Goal: Task Accomplishment & Management: Manage account settings

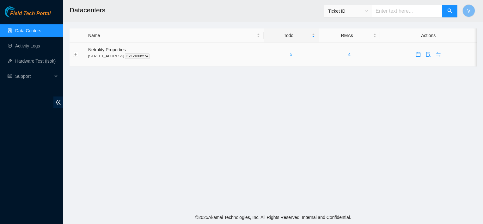
click at [292, 52] on link "5" at bounding box center [291, 54] width 3 height 5
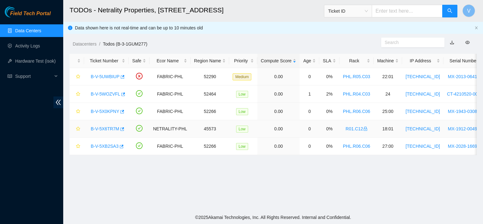
click at [113, 127] on link "B-V-5X6TR7M" at bounding box center [105, 128] width 28 height 5
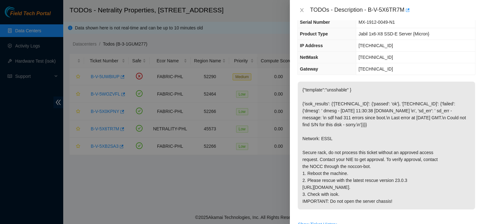
scroll to position [46, 0]
click at [303, 15] on div "TODOs - Description - B-V-5X6TR7M" at bounding box center [386, 10] width 193 height 20
click at [302, 10] on icon "close" at bounding box center [301, 10] width 5 height 5
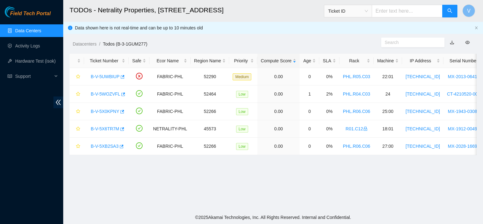
scroll to position [67, 0]
click at [113, 77] on link "B-V-5UWBIUP" at bounding box center [105, 76] width 29 height 5
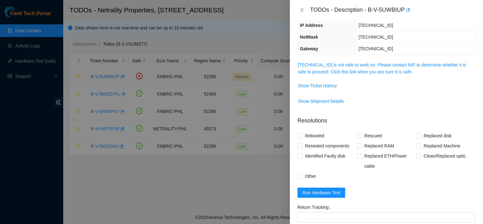
scroll to position [46, 0]
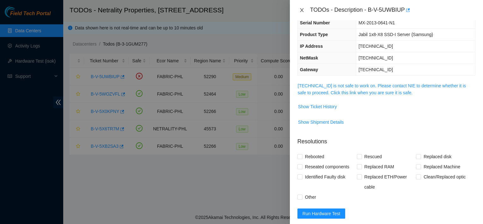
click at [300, 9] on icon "close" at bounding box center [301, 10] width 5 height 5
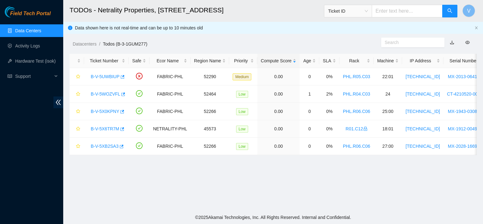
scroll to position [67, 0]
click at [122, 78] on icon "button" at bounding box center [123, 76] width 4 height 3
click at [237, 28] on div "Datacenters / Todos (B-3-1GUM277) /" at bounding box center [220, 29] width 315 height 35
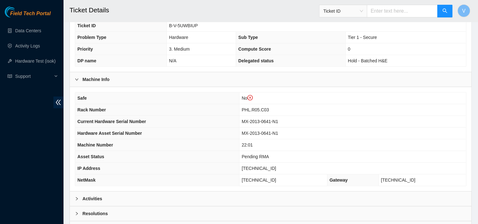
scroll to position [215, 0]
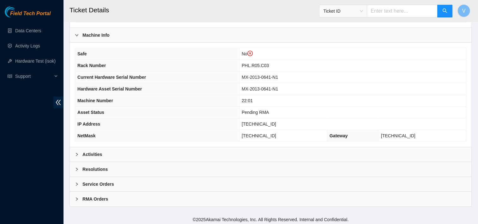
click at [145, 155] on div "Activities" at bounding box center [271, 154] width 402 height 15
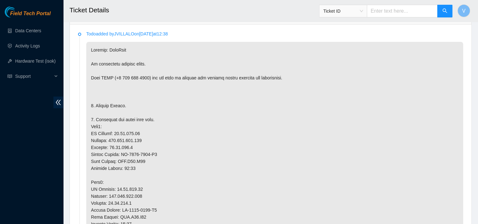
scroll to position [358, 0]
